Goal: Book appointment/travel/reservation

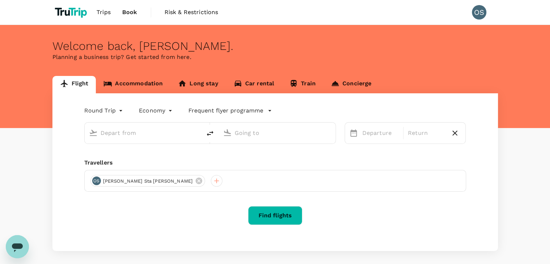
type input "business"
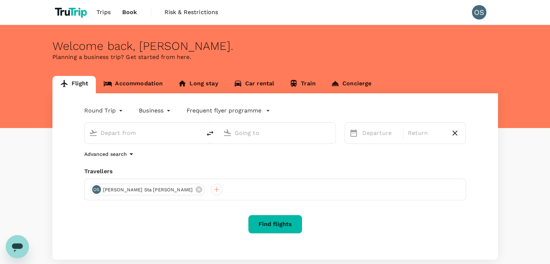
type input "[GEOGRAPHIC_DATA] (BNE)"
type input "Narita Intl (NRT)"
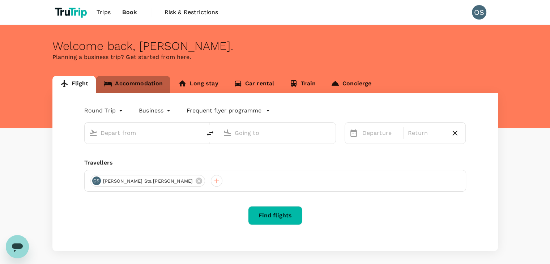
click at [122, 85] on link "Accommodation" at bounding box center [133, 84] width 75 height 17
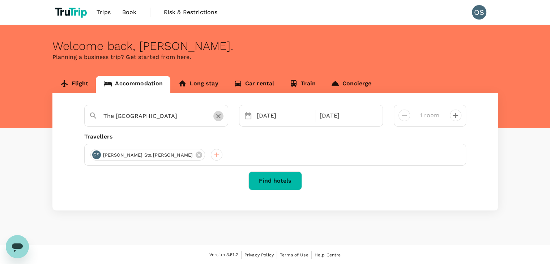
click at [217, 115] on icon "Clear" at bounding box center [218, 116] width 4 height 4
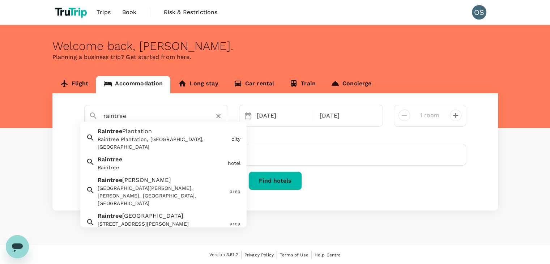
type input "raintree"
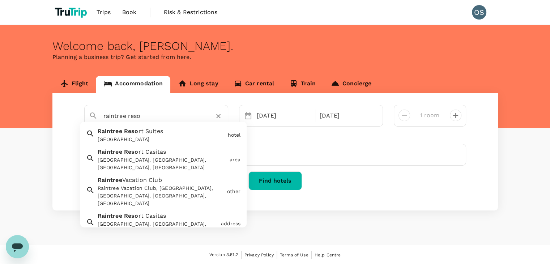
click at [143, 130] on span "rt Suites" at bounding box center [150, 131] width 25 height 7
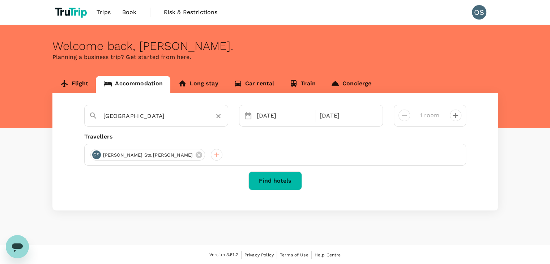
type input "[GEOGRAPHIC_DATA]"
click at [288, 126] on div "[DATE] Sep" at bounding box center [311, 116] width 144 height 22
click at [267, 115] on div "[DATE]" at bounding box center [284, 116] width 60 height 14
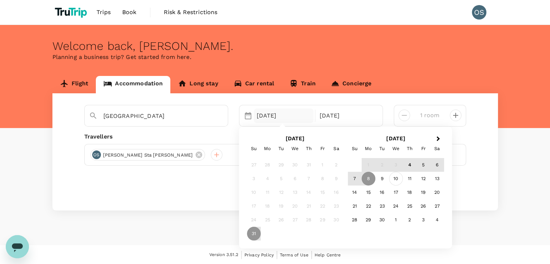
click at [395, 181] on div "10" at bounding box center [396, 179] width 14 height 14
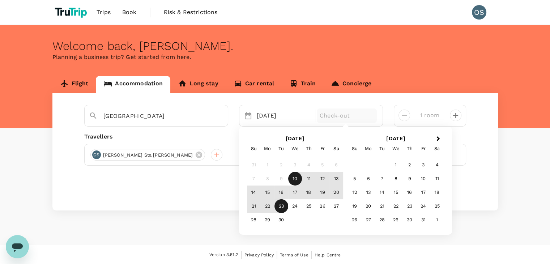
click at [281, 206] on div "23" at bounding box center [282, 206] width 14 height 14
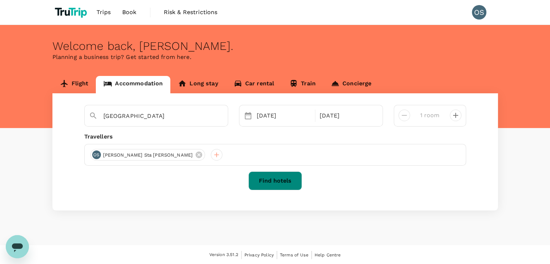
click at [293, 184] on button "Find hotels" at bounding box center [276, 181] width 54 height 19
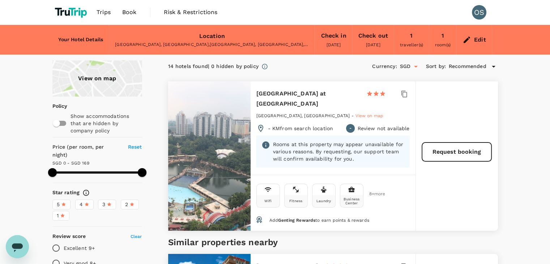
type input "168"
